Goal: Task Accomplishment & Management: Complete application form

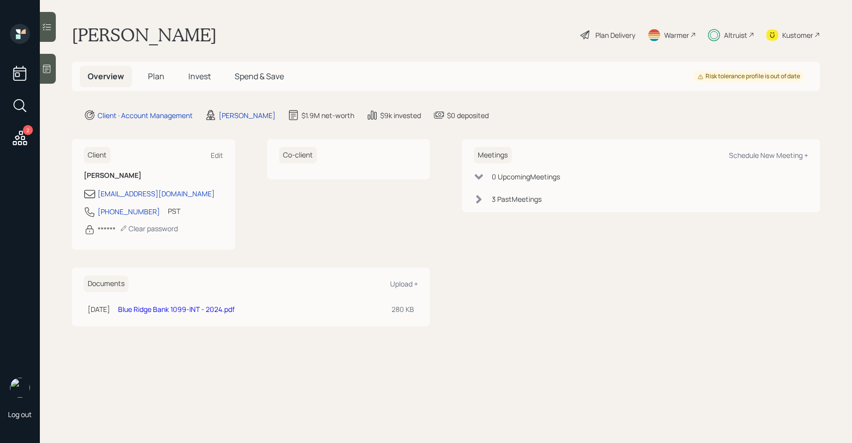
click at [190, 75] on span "Invest" at bounding box center [199, 76] width 22 height 11
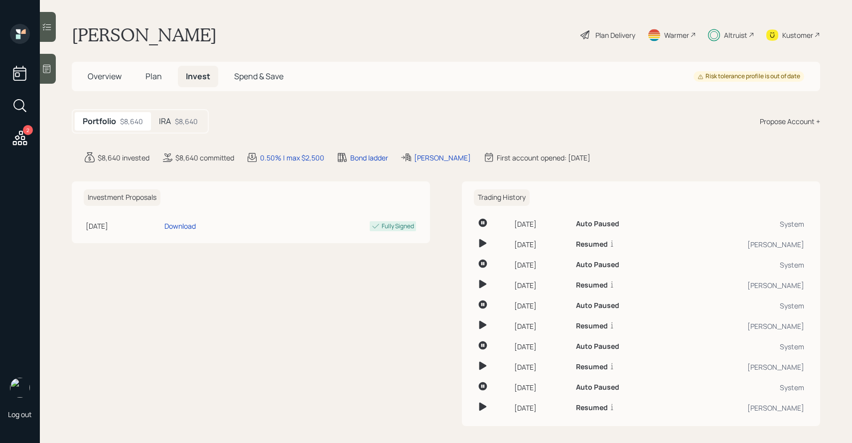
click at [170, 120] on h5 "IRA" at bounding box center [165, 121] width 12 height 9
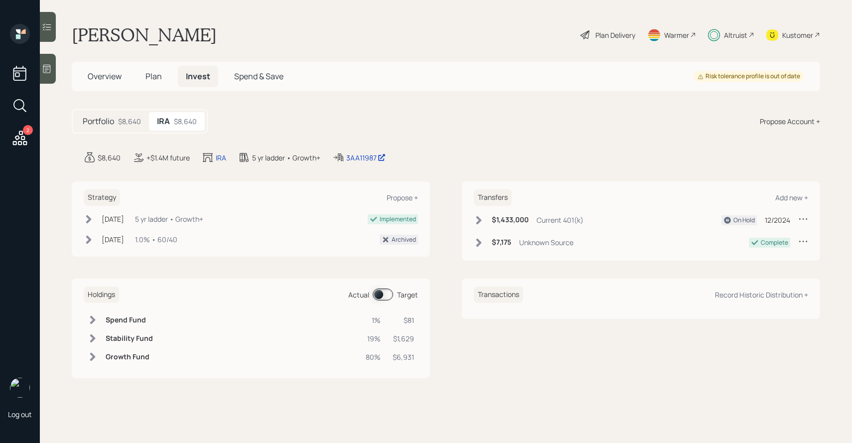
click at [46, 31] on icon at bounding box center [47, 27] width 10 height 10
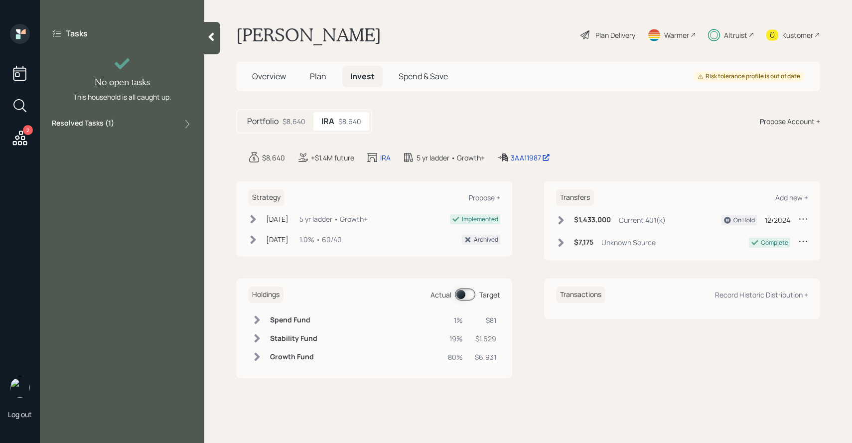
click at [104, 122] on label "Resolved Tasks ( 1 )" at bounding box center [83, 124] width 62 height 12
click at [318, 77] on span "Plan" at bounding box center [318, 76] width 16 height 11
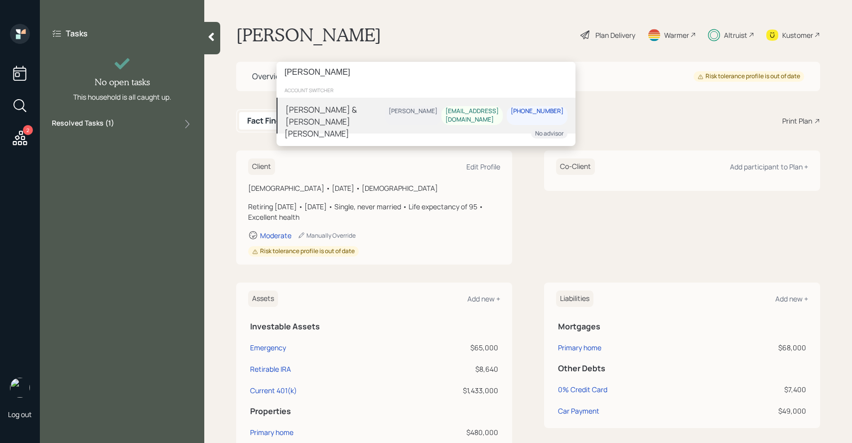
type input "john mcghee"
